Goal: Contribute content: Contribute content

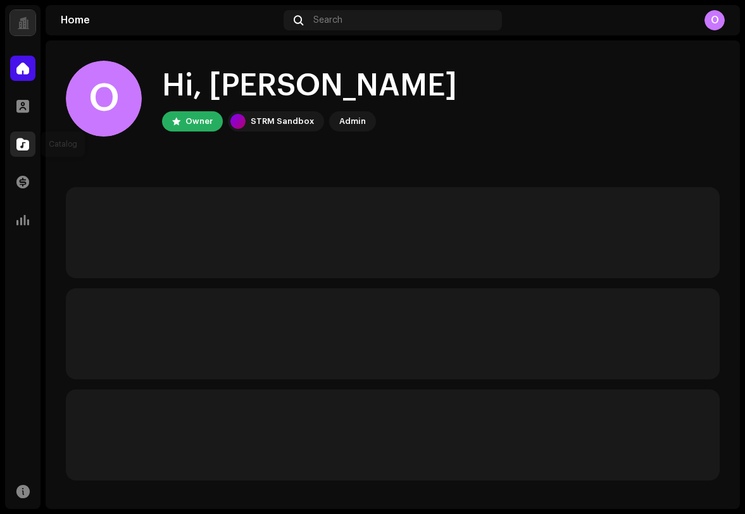
click at [25, 142] on span at bounding box center [22, 144] width 13 height 10
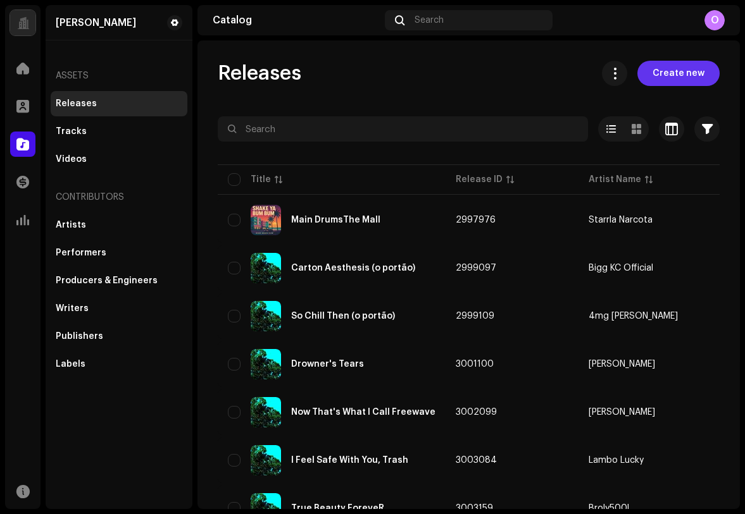
click at [664, 73] on span "Create new" at bounding box center [678, 73] width 52 height 25
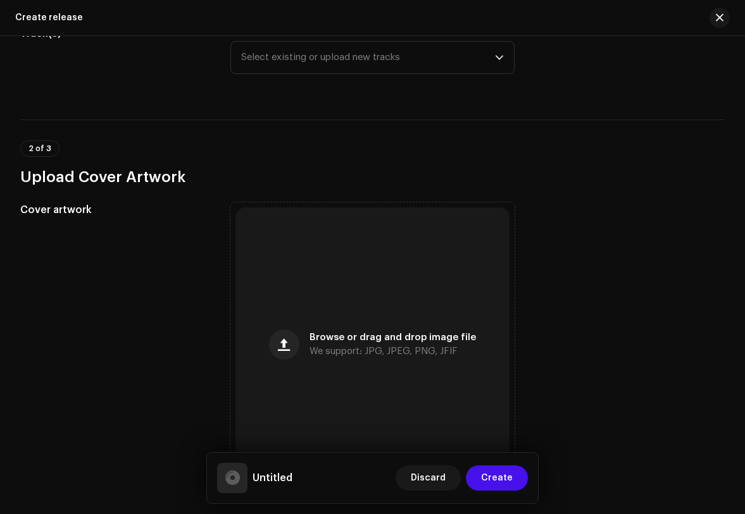
scroll to position [221, 0]
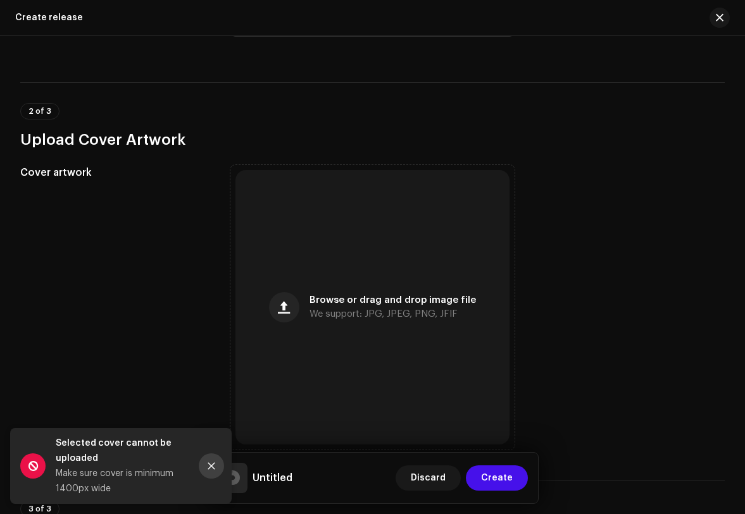
click at [212, 466] on icon "Close" at bounding box center [211, 466] width 9 height 9
click at [220, 468] on button "Close" at bounding box center [211, 466] width 25 height 25
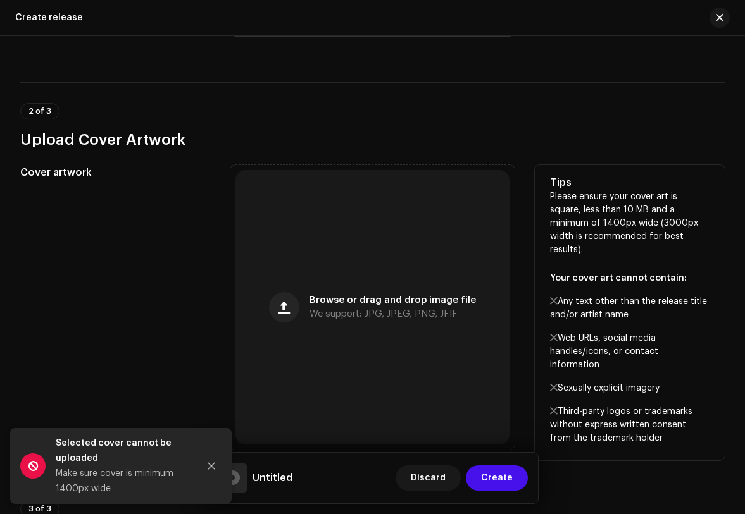
click at [177, 402] on div "Cover artwork" at bounding box center [115, 307] width 190 height 285
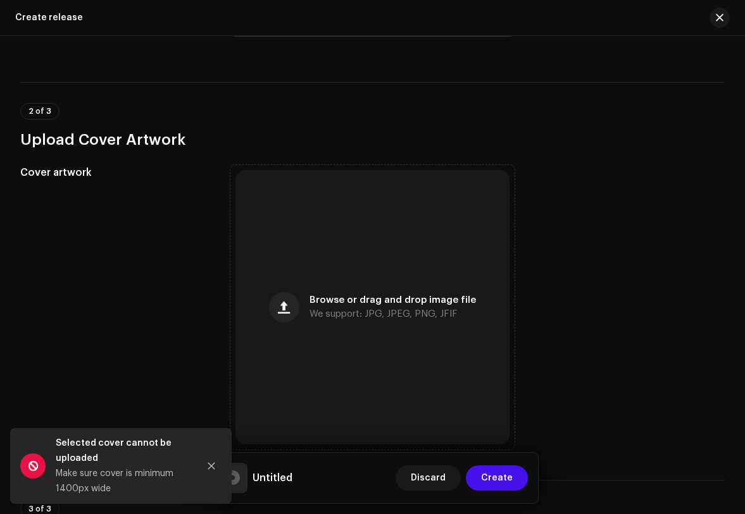
drag, startPoint x: 215, startPoint y: 460, endPoint x: 201, endPoint y: 460, distance: 13.3
click at [215, 460] on button "Close" at bounding box center [211, 466] width 25 height 25
click at [206, 456] on button "Close" at bounding box center [211, 466] width 25 height 25
click at [209, 470] on icon "Close" at bounding box center [211, 466] width 9 height 9
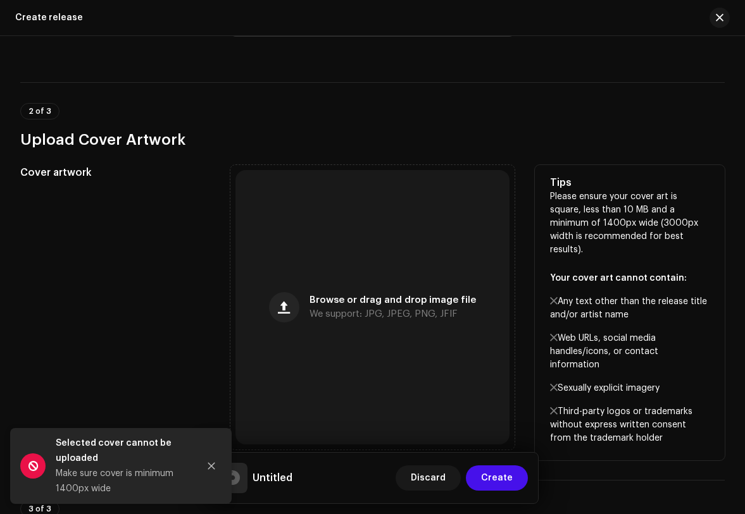
click at [516, 304] on div "Cover artwork Browse or drag and drop image file We support: JPG, JPEG, PNG, JF…" at bounding box center [372, 307] width 704 height 285
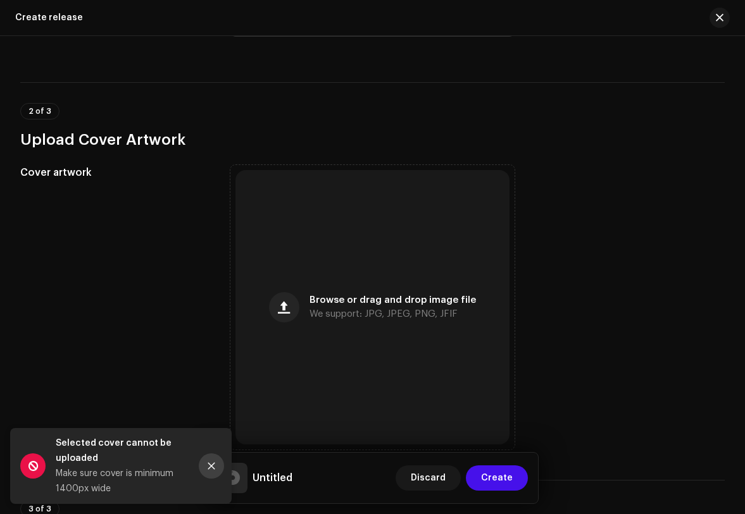
click at [213, 470] on icon "Close" at bounding box center [211, 466] width 9 height 9
